Goal: Information Seeking & Learning: Learn about a topic

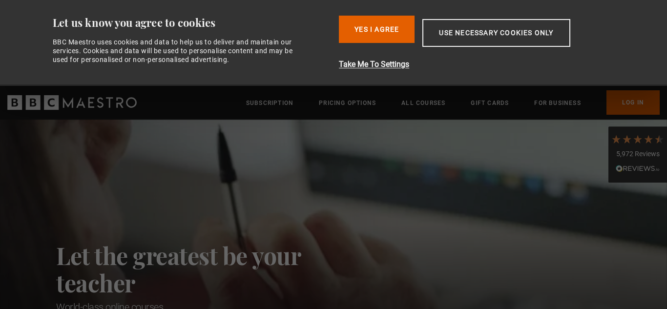
scroll to position [0, 256]
click at [475, 43] on button "Use necessary cookies only" at bounding box center [497, 33] width 148 height 28
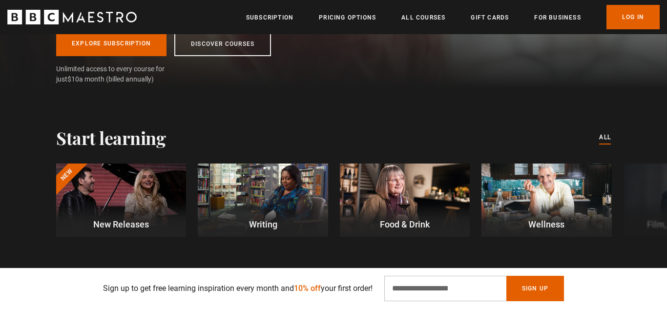
scroll to position [204, 0]
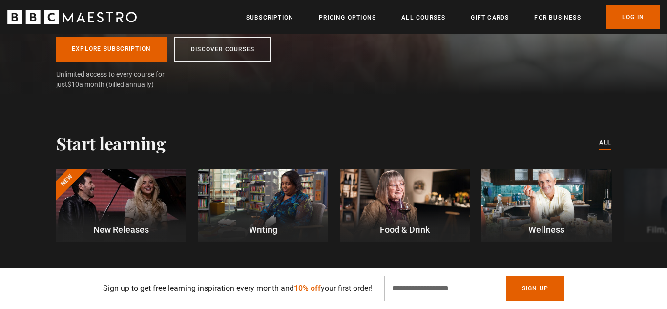
drag, startPoint x: 667, startPoint y: 14, endPoint x: 653, endPoint y: 32, distance: 23.0
click at [653, 32] on header "Menu Close Subscription Pricing Options All Courses Gift Cards For business Alr…" at bounding box center [333, 17] width 667 height 34
click at [123, 206] on div at bounding box center [121, 205] width 130 height 73
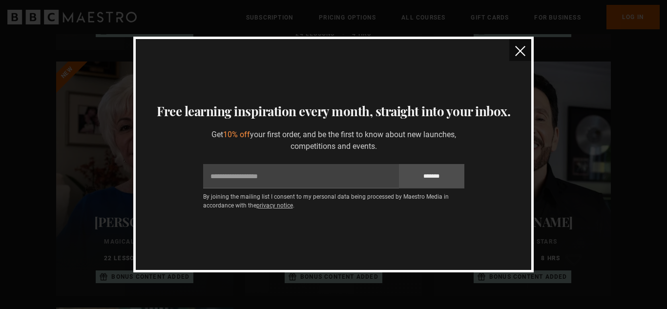
scroll to position [579, 0]
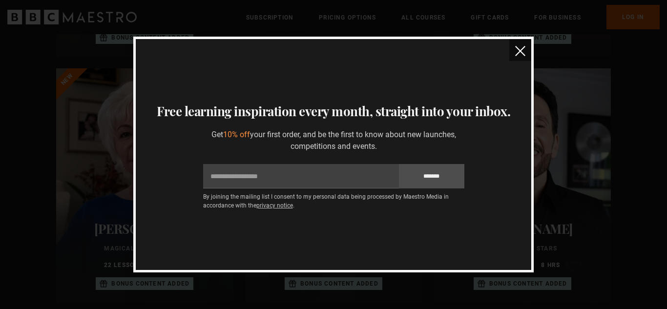
click at [523, 57] on button "close" at bounding box center [520, 50] width 22 height 22
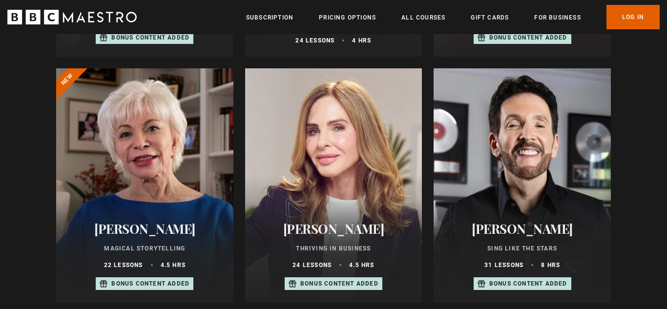
click at [507, 232] on h2 "[PERSON_NAME]" at bounding box center [522, 228] width 154 height 15
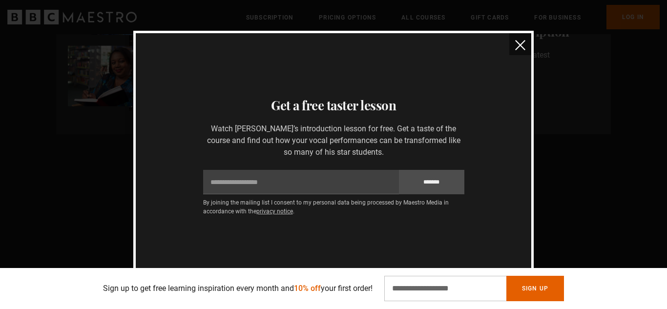
scroll to position [0, 384]
